Goal: Task Accomplishment & Management: Use online tool/utility

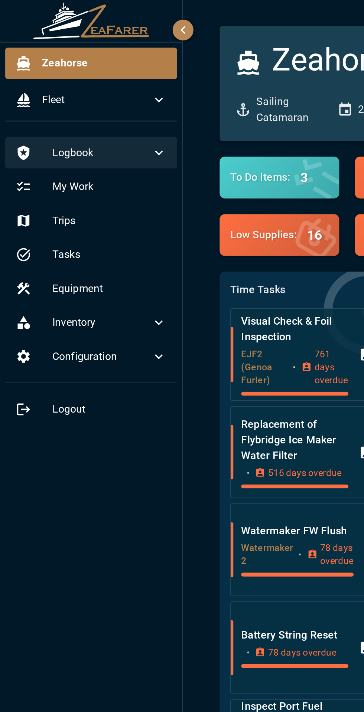
click at [86, 85] on icon at bounding box center [90, 86] width 9 height 9
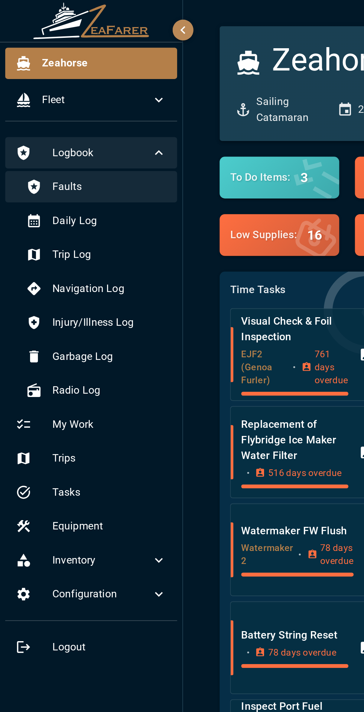
click at [71, 112] on div "Faults" at bounding box center [55, 106] width 92 height 18
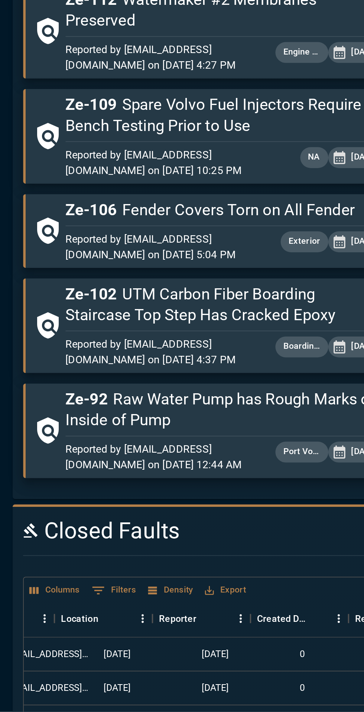
scroll to position [0, 263]
click at [259, 654] on button "Sort" at bounding box center [264, 659] width 10 height 10
click at [262, 656] on icon "Sort" at bounding box center [264, 659] width 7 height 7
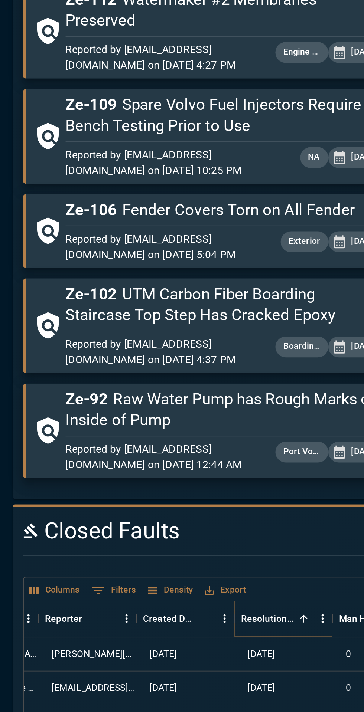
scroll to position [0, 244]
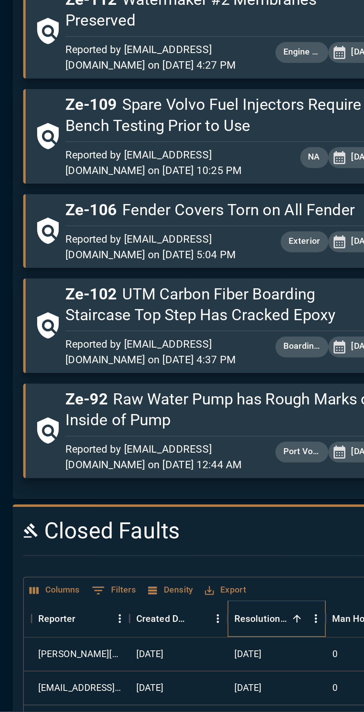
click at [277, 649] on div "Resolution Date" at bounding box center [263, 659] width 30 height 21
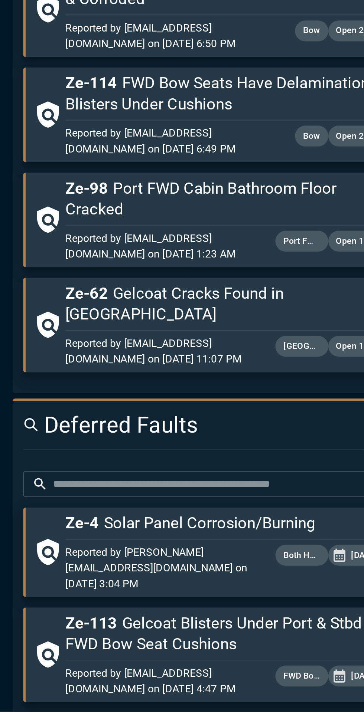
scroll to position [1581, 0]
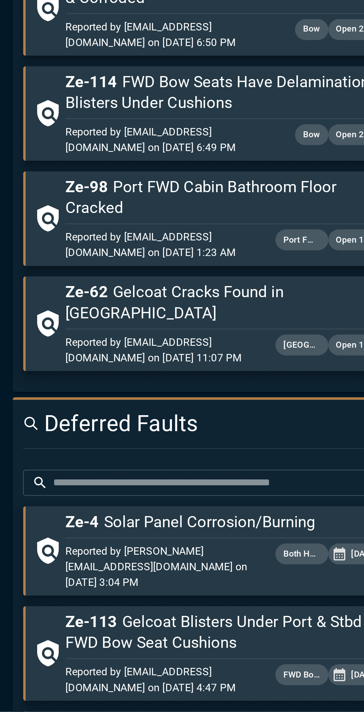
click at [226, 578] on input "text" at bounding box center [241, 582] width 192 height 15
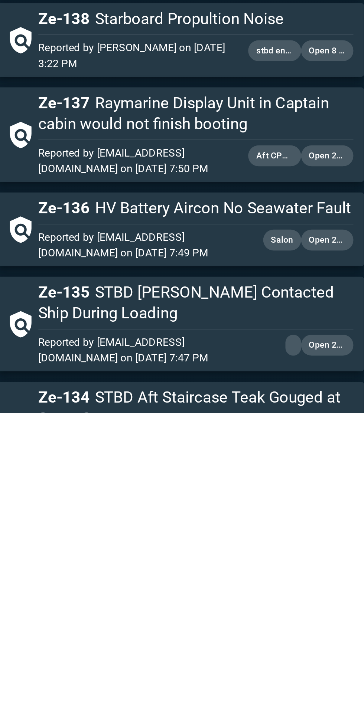
scroll to position [0, 0]
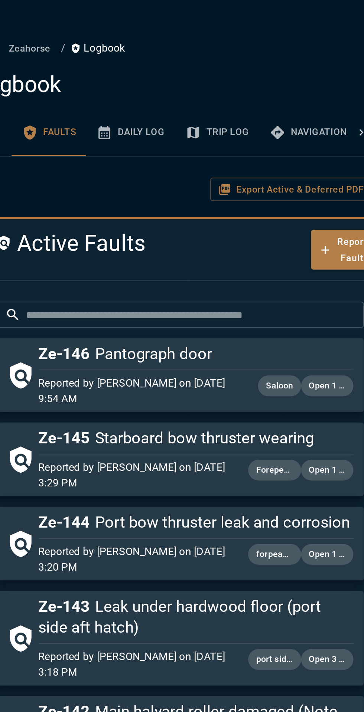
type input "****"
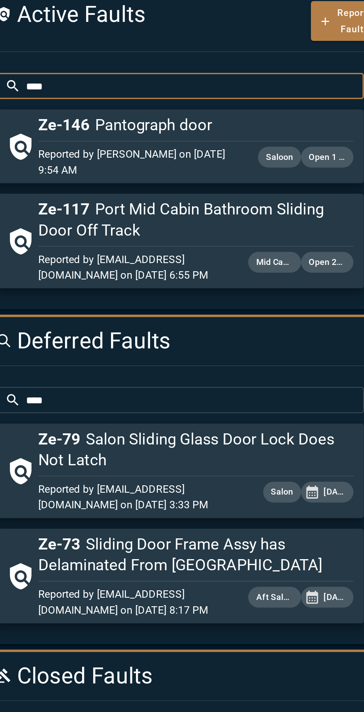
scroll to position [60, 0]
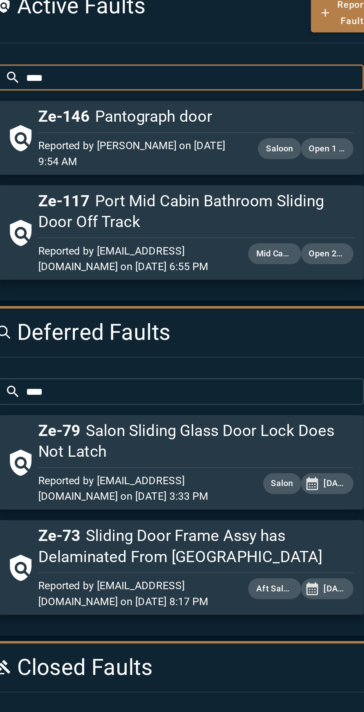
type input "****"
